Goal: Task Accomplishment & Management: Use online tool/utility

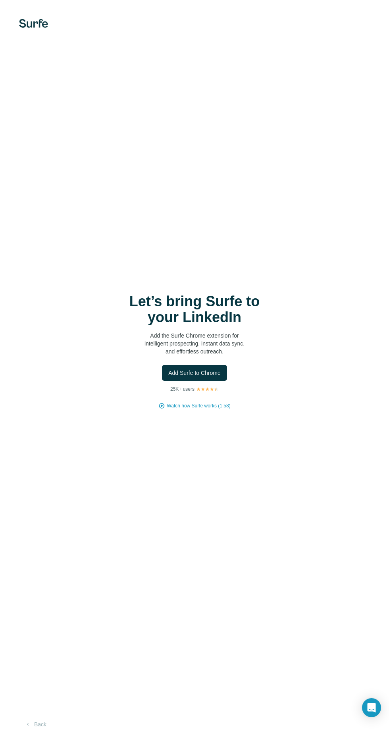
scroll to position [5, 0]
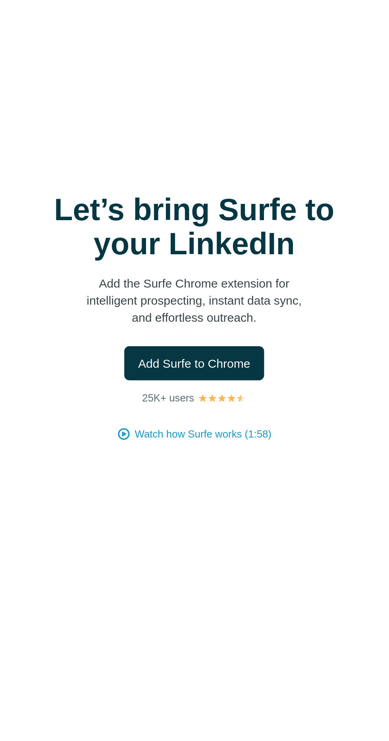
click at [210, 377] on span "Add Surfe to Chrome" at bounding box center [194, 373] width 52 height 8
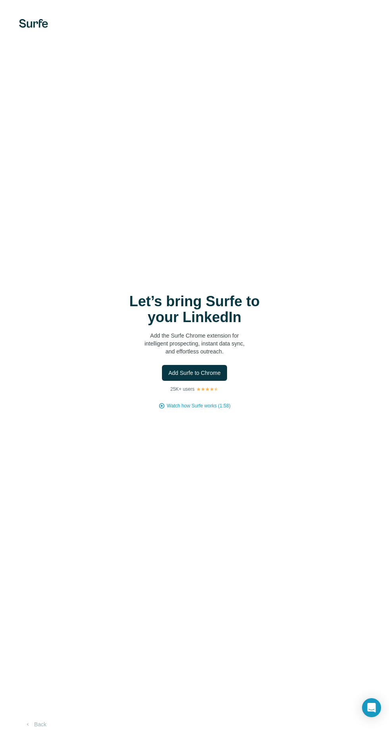
click at [206, 377] on span "Add Surfe to Chrome" at bounding box center [194, 373] width 52 height 8
